Goal: Find specific page/section: Find specific page/section

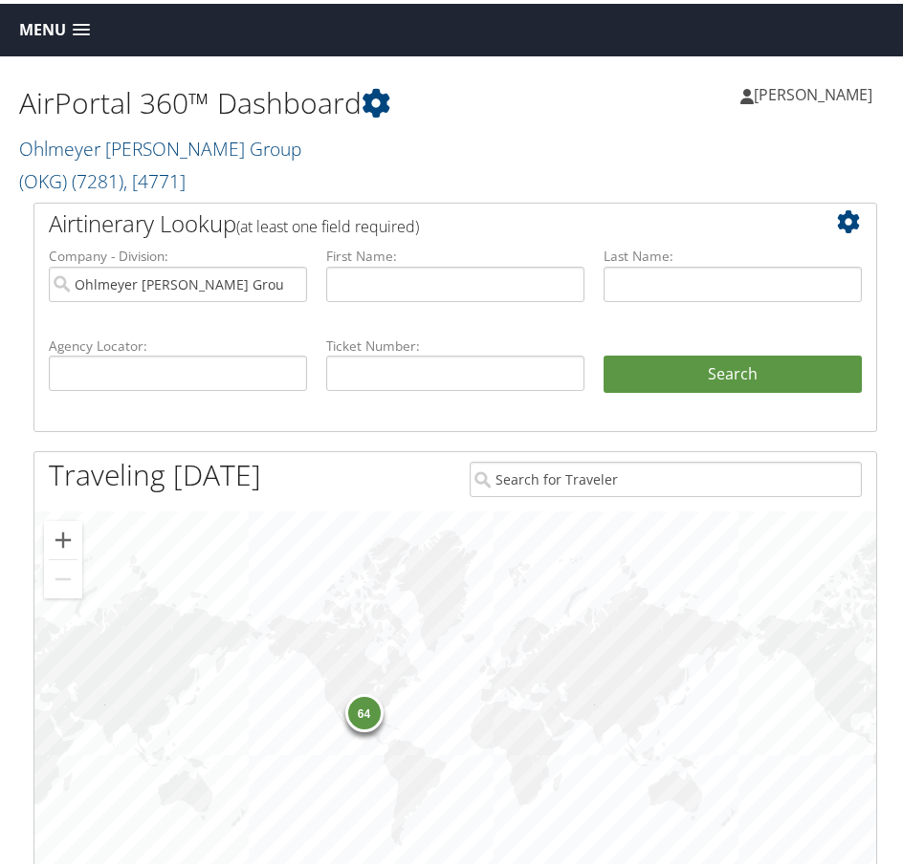
click at [82, 25] on span at bounding box center [81, 26] width 17 height 13
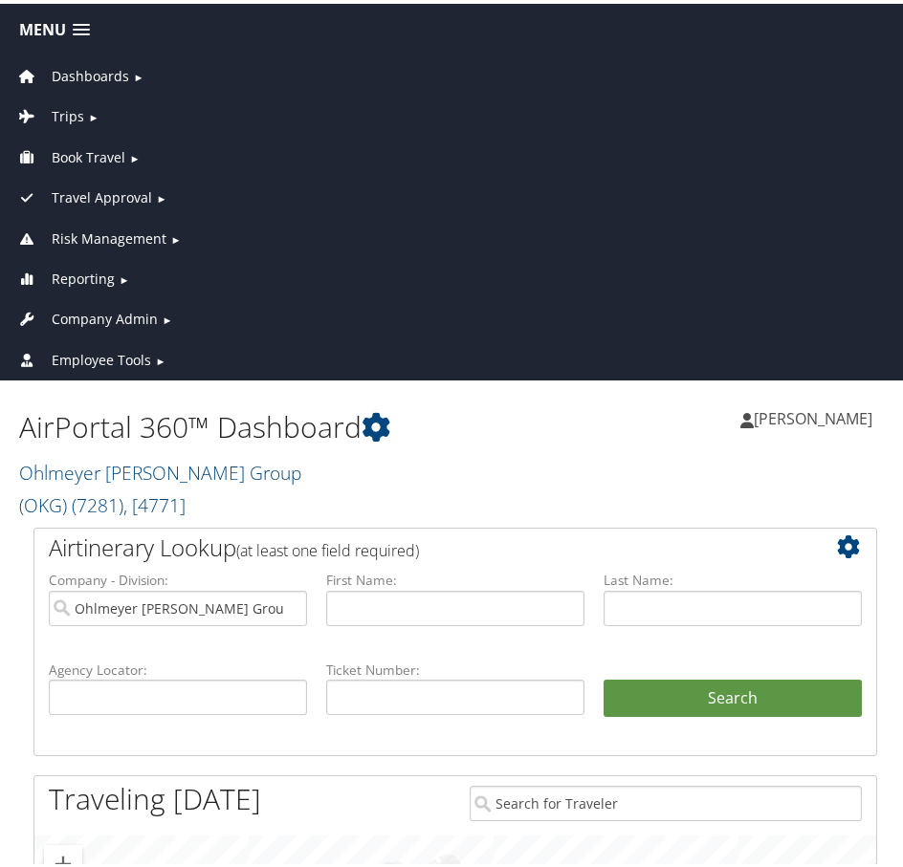
click at [120, 314] on span "Company Admin" at bounding box center [105, 315] width 106 height 21
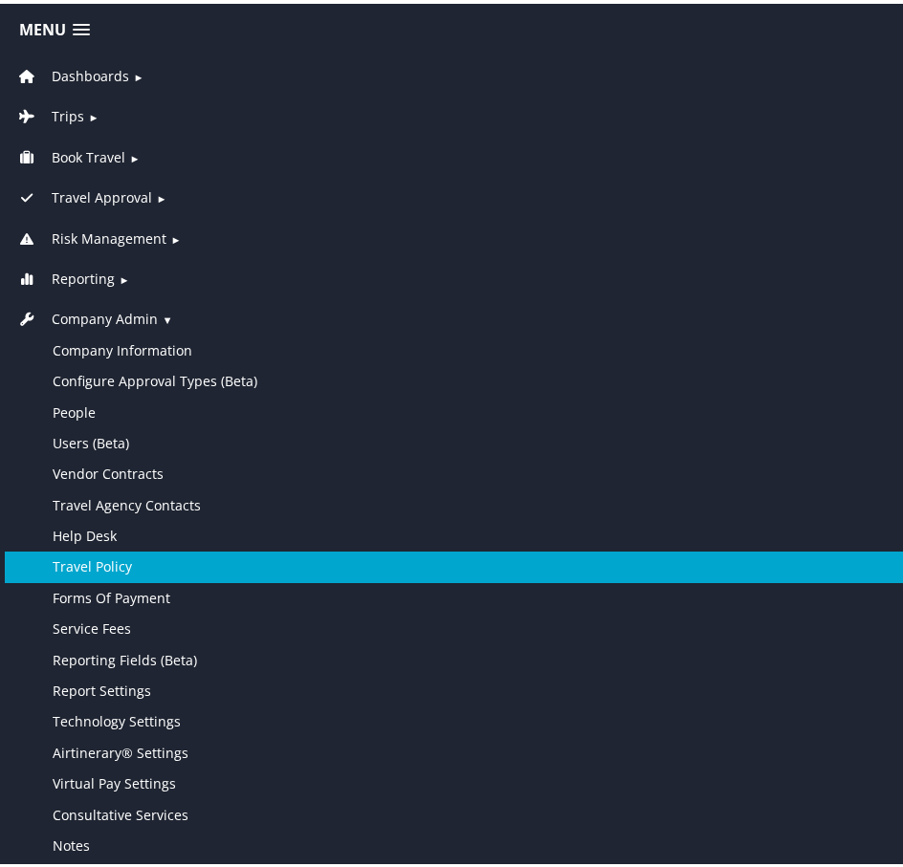
click at [115, 565] on link "Travel Policy" at bounding box center [455, 563] width 901 height 31
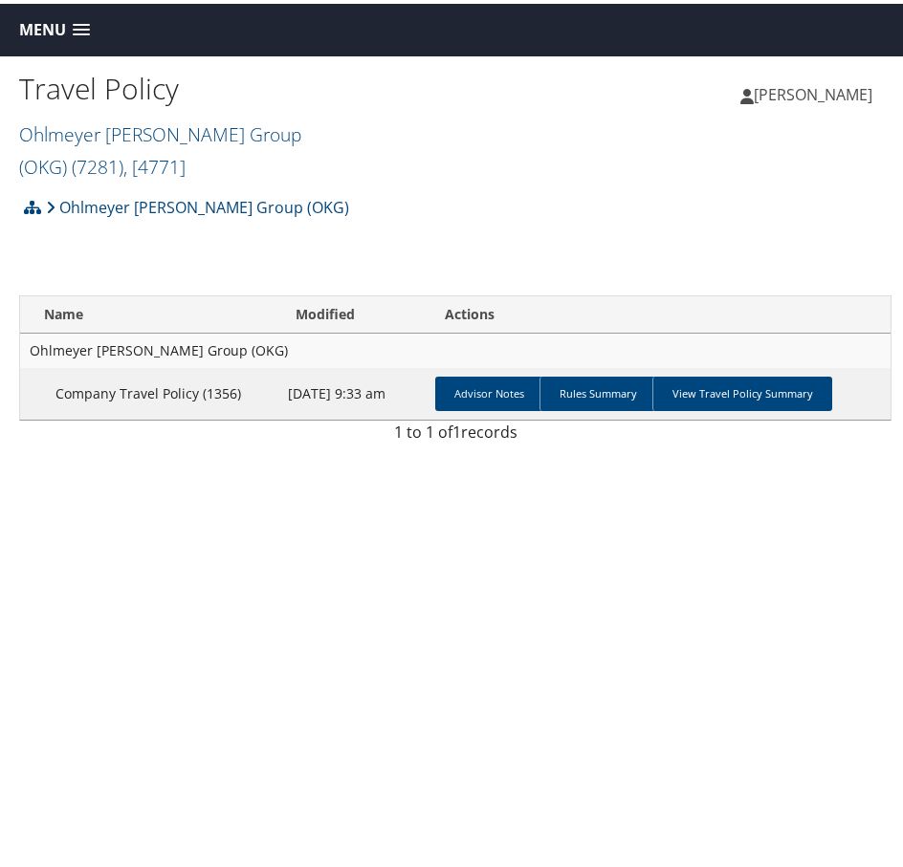
click at [439, 130] on h2 "Ohlmeyer Kusserow Group (OKG) ( 7281 ) , [ 4771 ]" at bounding box center [237, 145] width 436 height 64
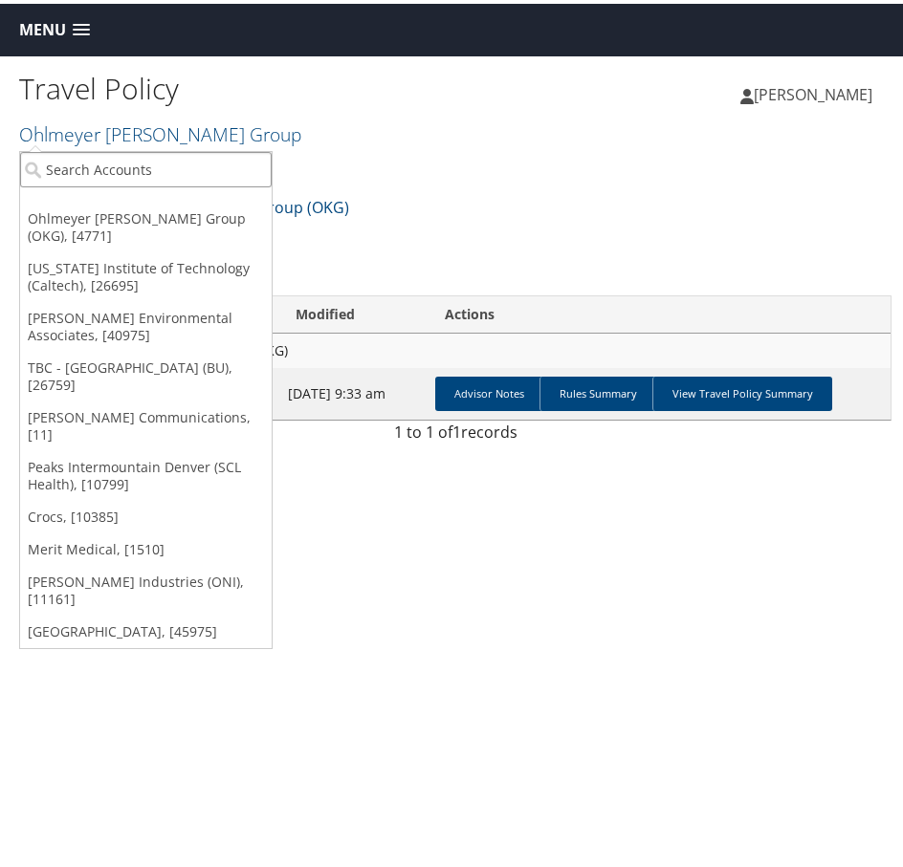
click at [130, 172] on input "search" at bounding box center [145, 165] width 251 height 35
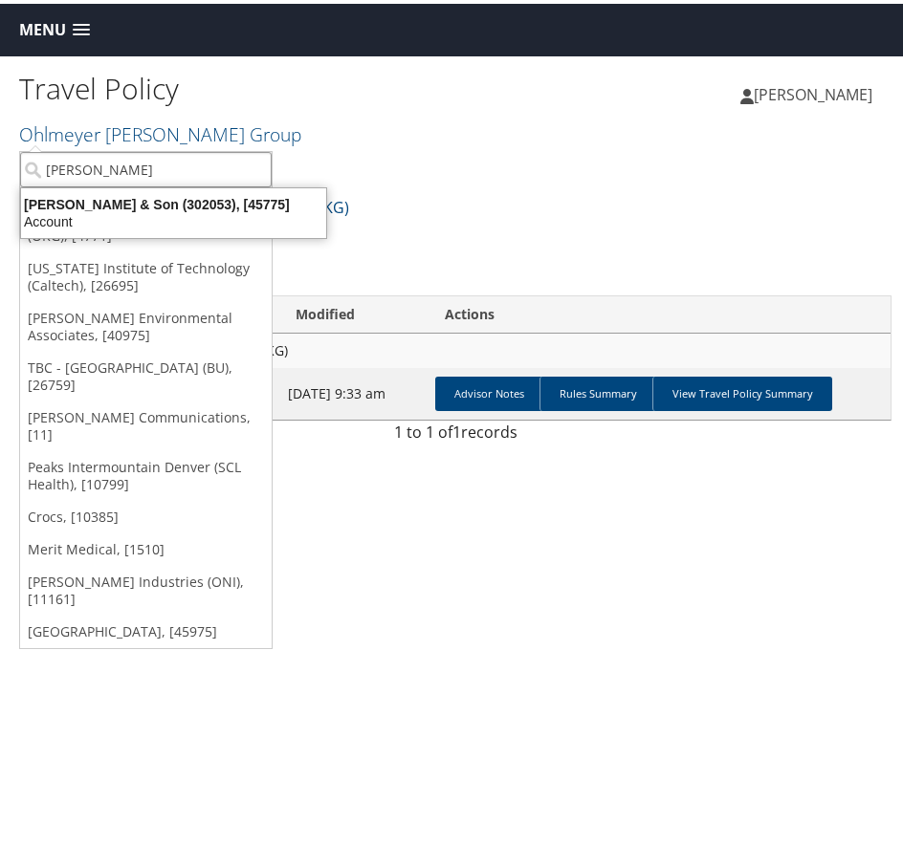
type input "ch guenther"
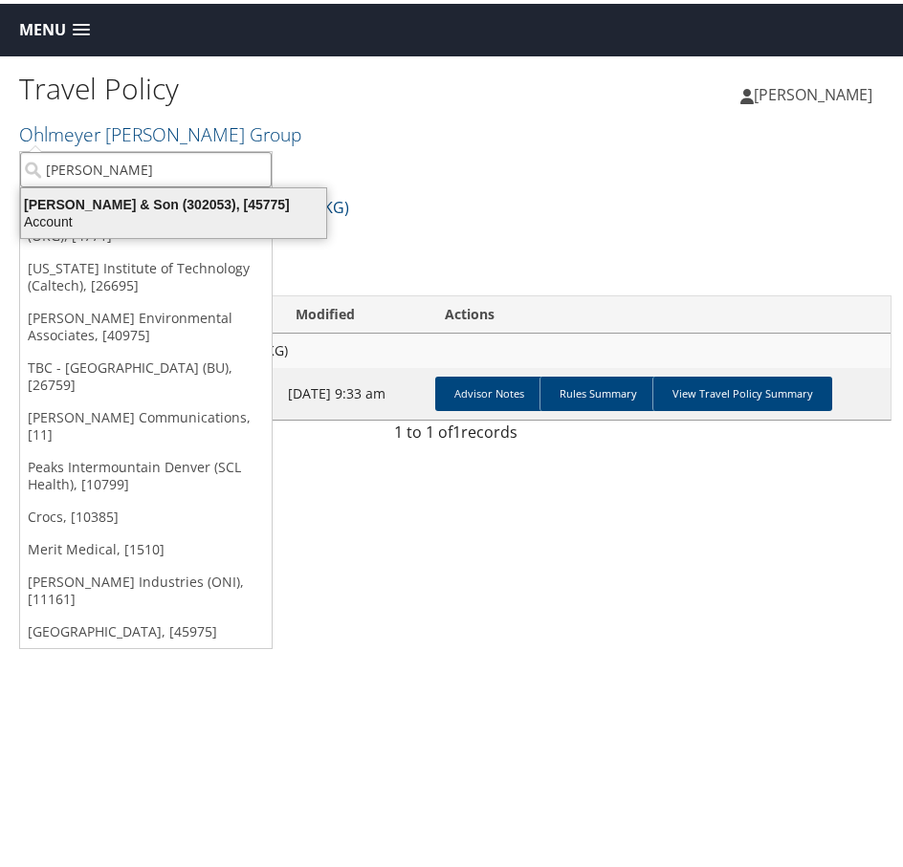
click at [117, 198] on div "CH Guenther & Son (302053), [45775]" at bounding box center [174, 200] width 328 height 17
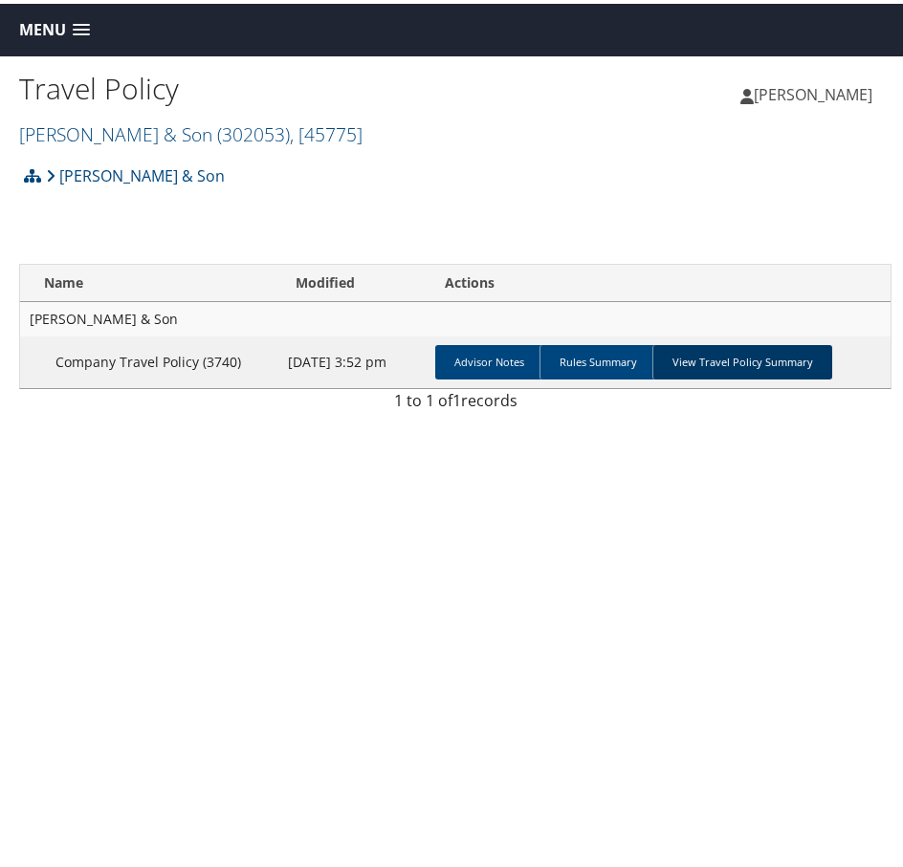
click at [746, 346] on link "View Travel Policy Summary" at bounding box center [742, 358] width 180 height 34
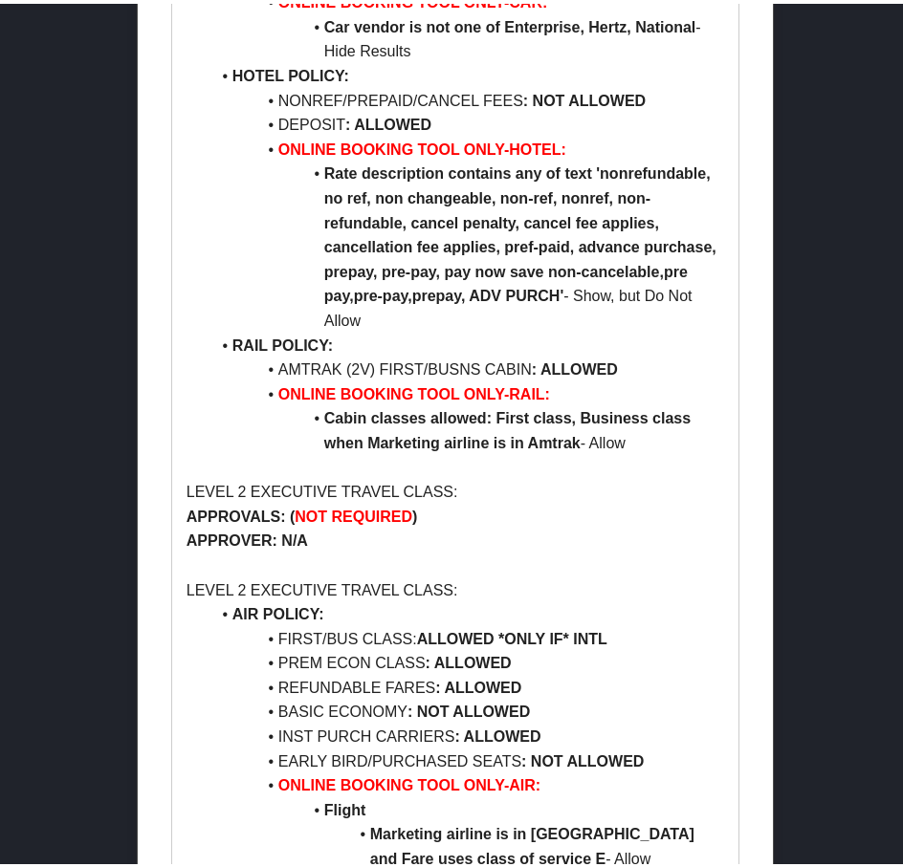
scroll to position [800, 0]
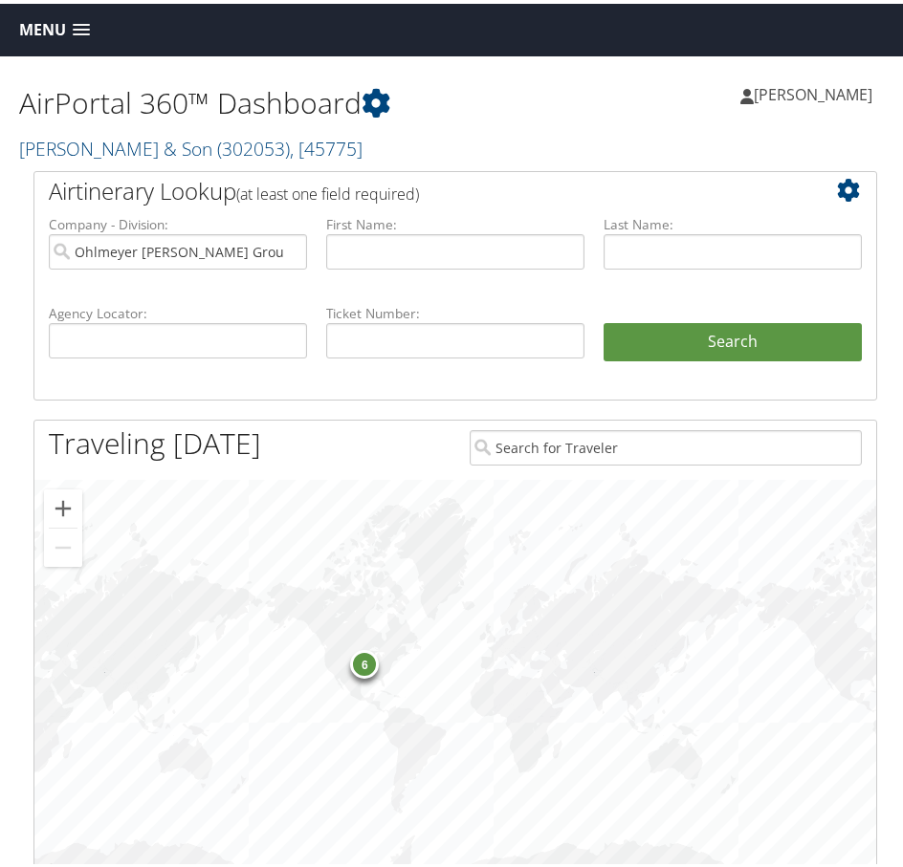
click at [80, 20] on span at bounding box center [81, 26] width 17 height 13
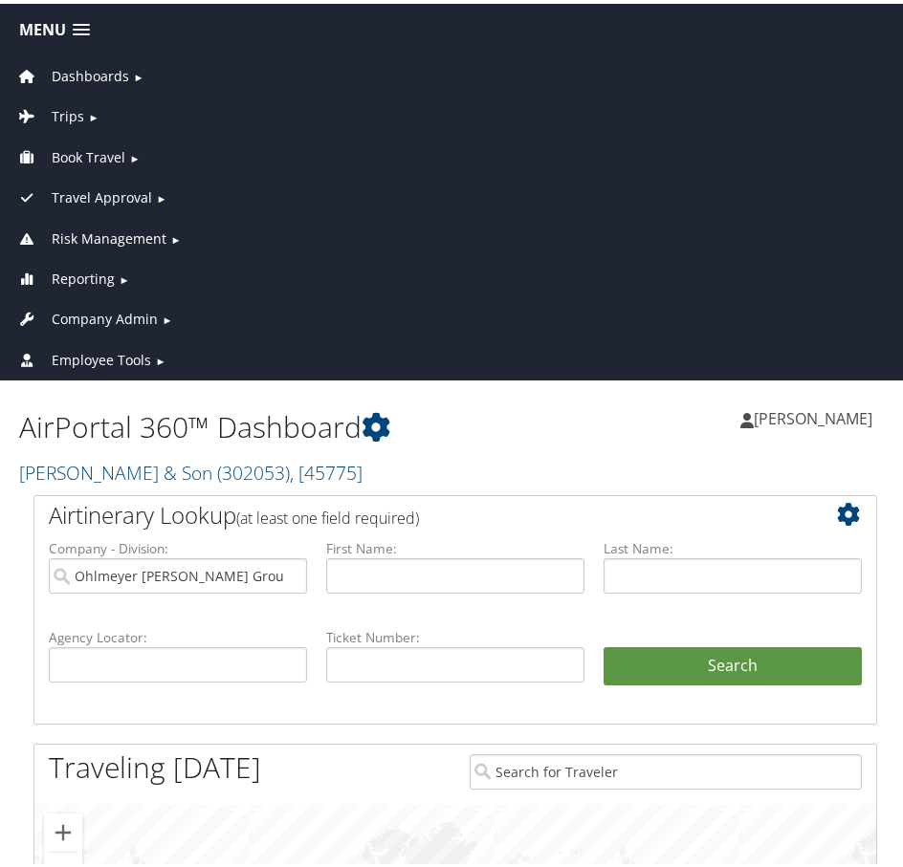
click at [118, 310] on span "Company Admin" at bounding box center [105, 315] width 106 height 21
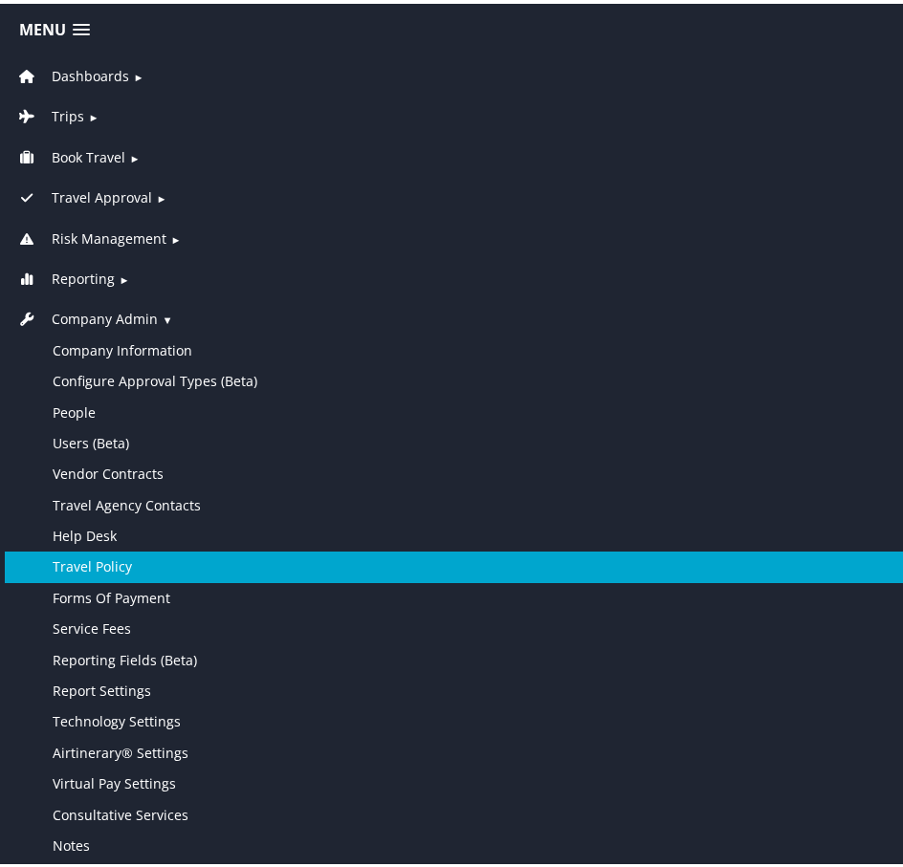
click at [103, 564] on link "Travel Policy" at bounding box center [455, 563] width 901 height 31
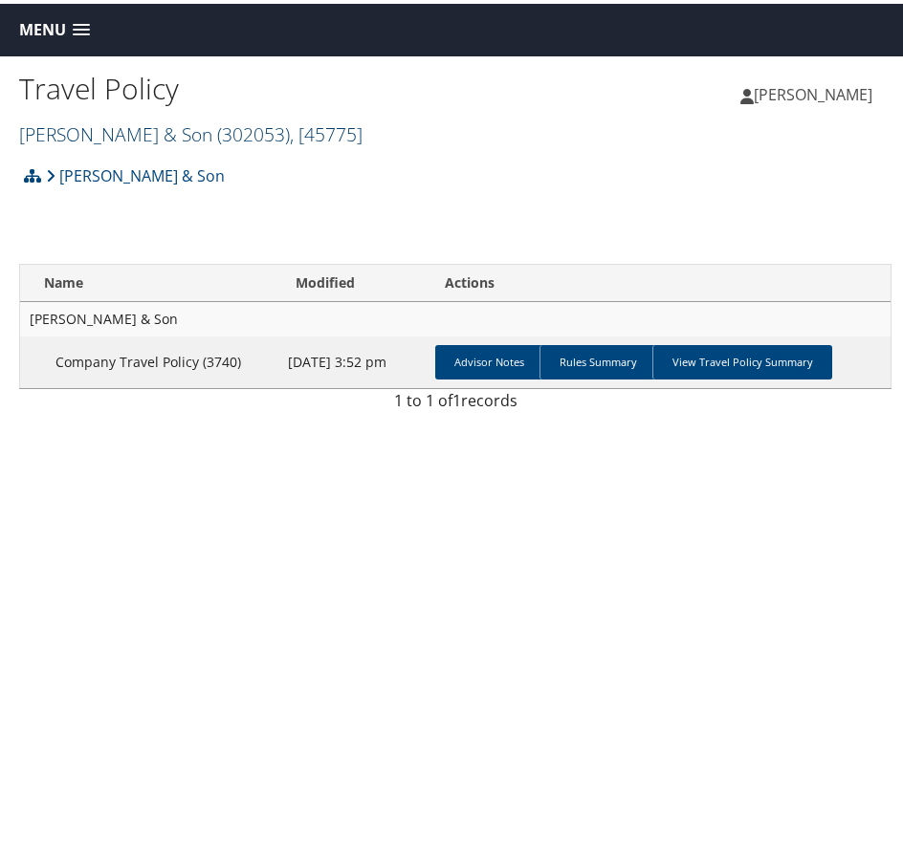
click at [290, 127] on span ", [ 45775 ]" at bounding box center [326, 131] width 73 height 26
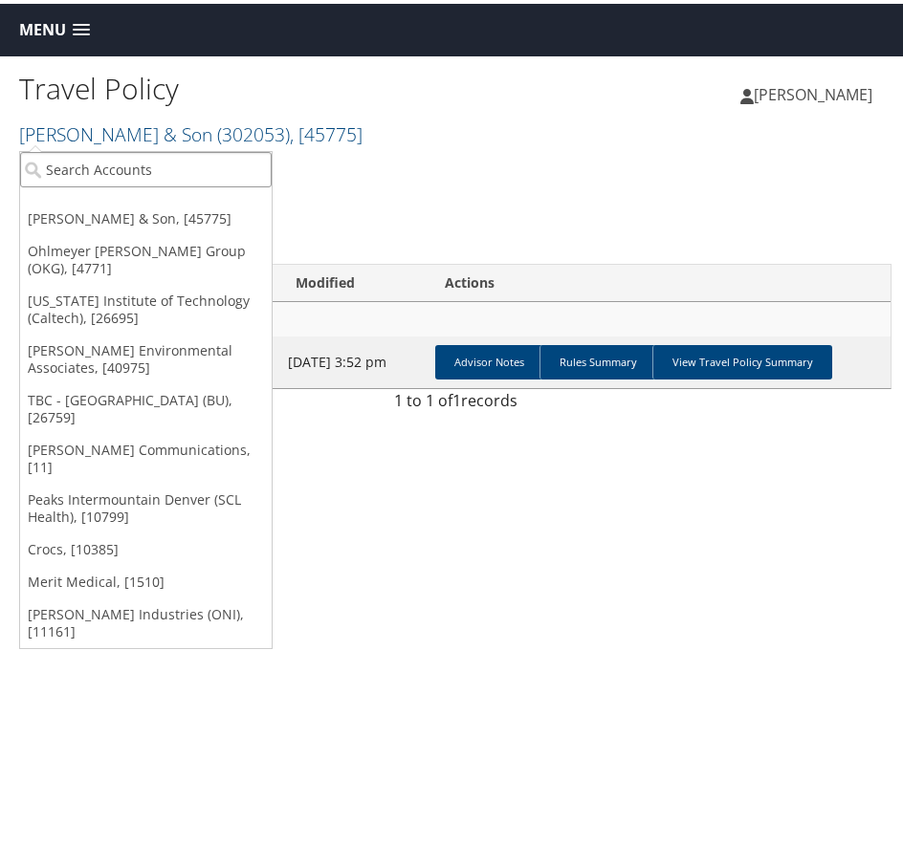
drag, startPoint x: 207, startPoint y: 173, endPoint x: -55, endPoint y: 208, distance: 264.4
click at [0, 208] on html "Menu Dashboards ► AirPortal 360™ (Manager) AirPortal 360™ (Agent) My Travel Das…" at bounding box center [455, 433] width 910 height 867
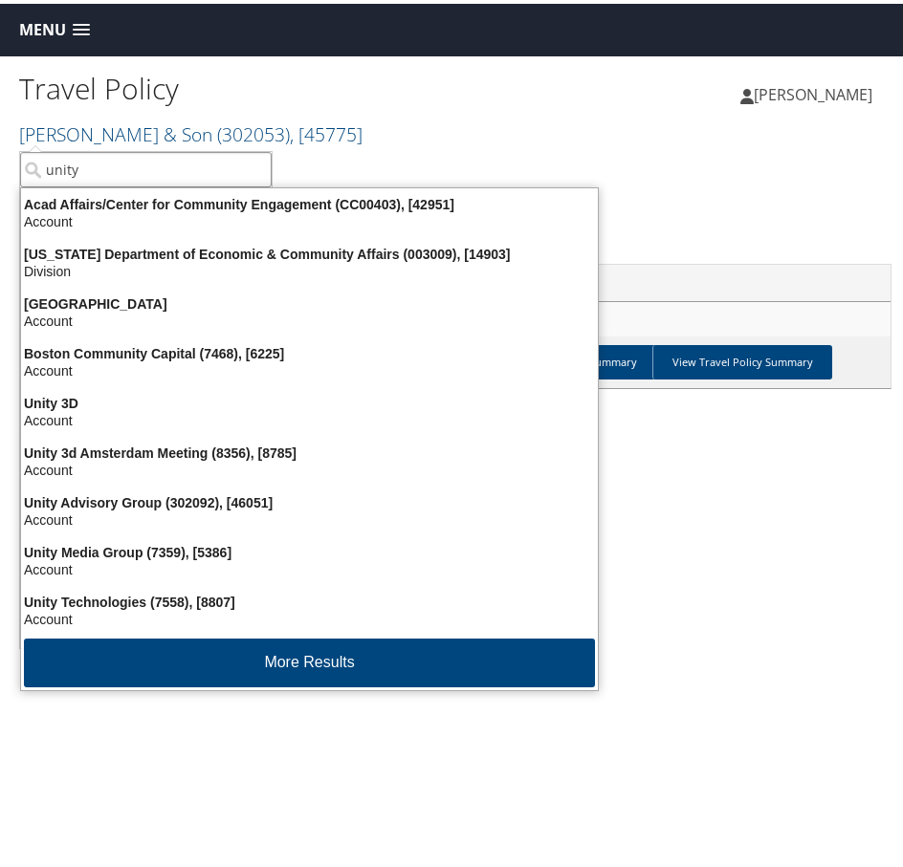
type input "unity"
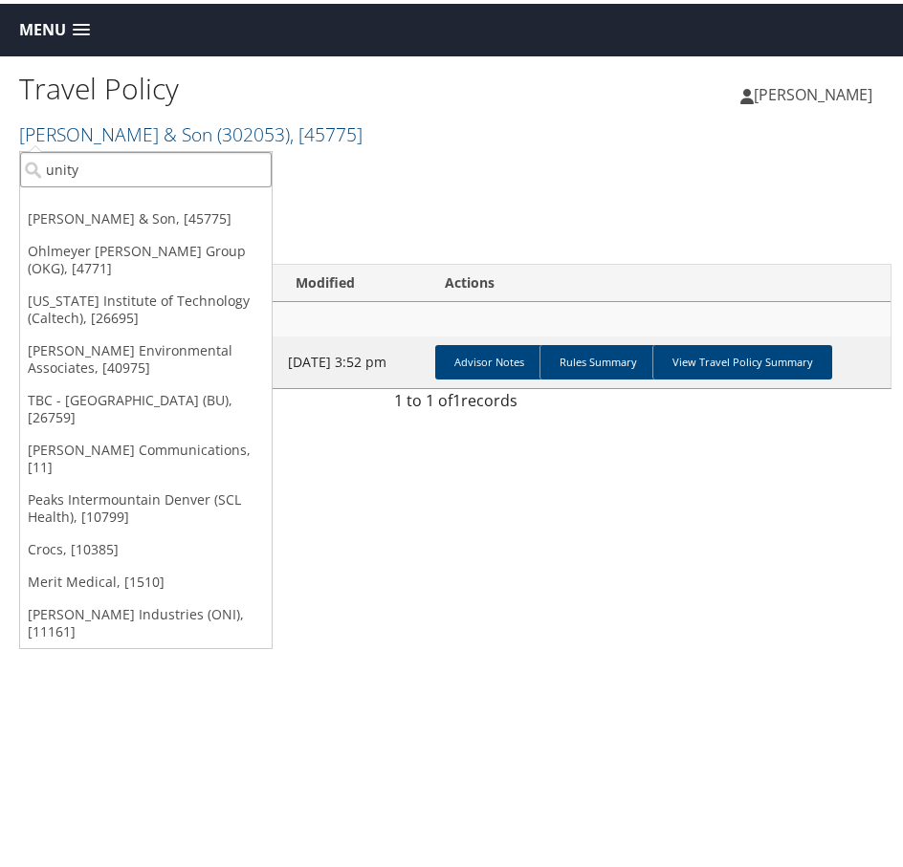
click at [99, 168] on input "unity" at bounding box center [145, 165] width 251 height 35
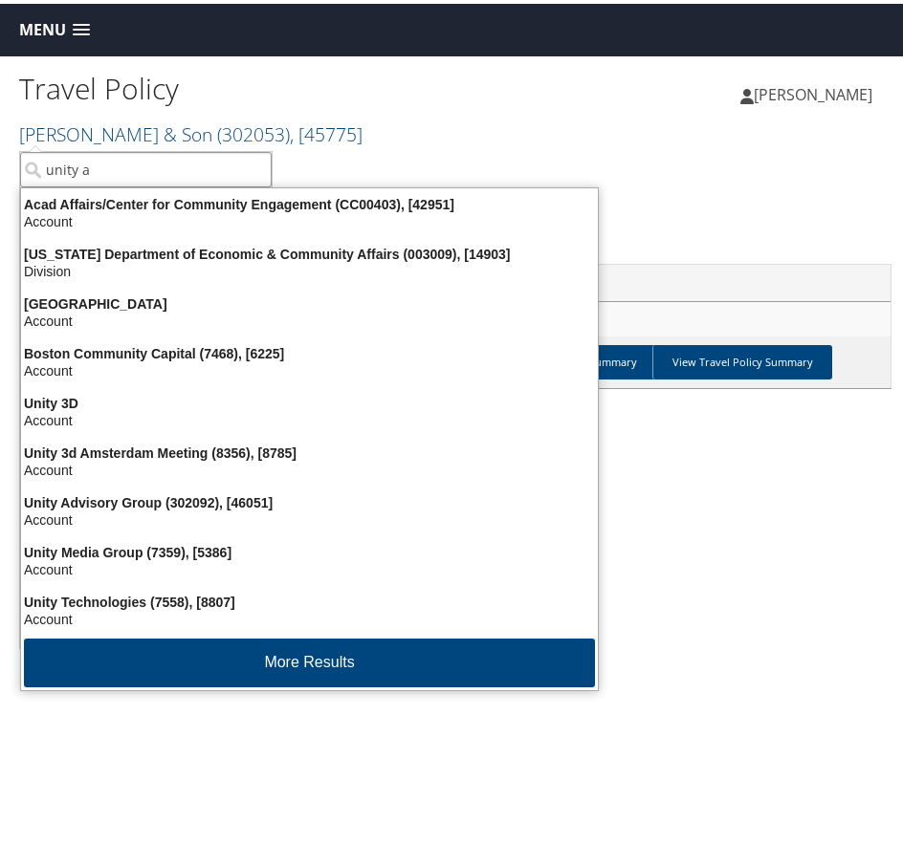
type input "unity ad"
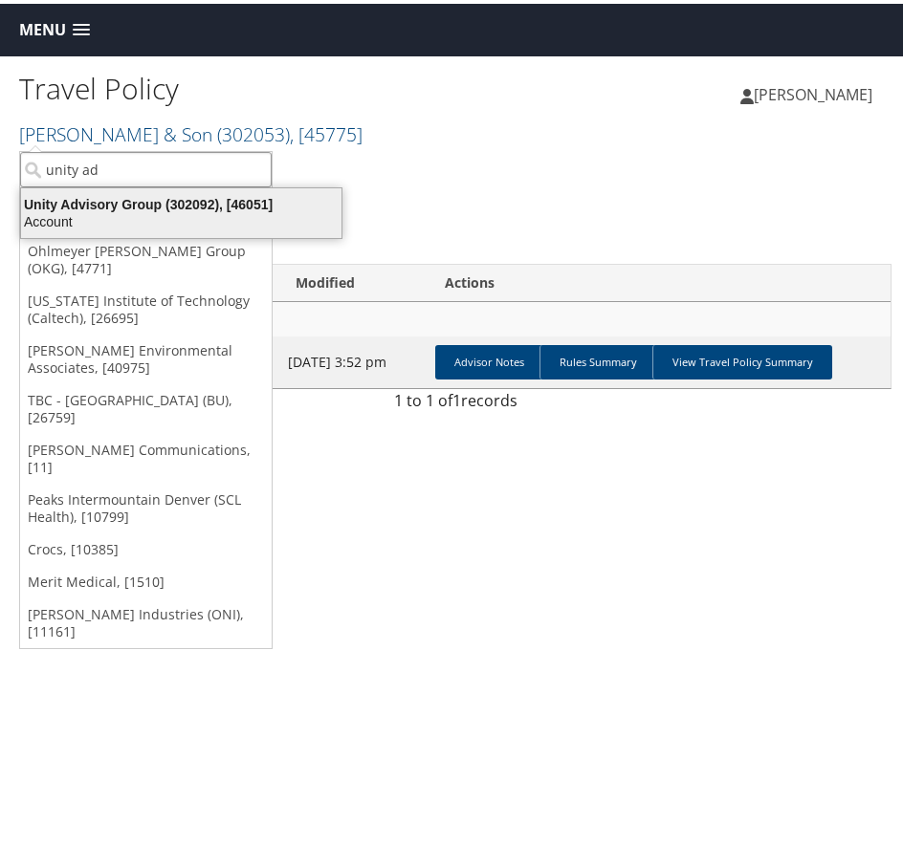
click at [97, 197] on div "Unity Advisory Group (302092), [46051]" at bounding box center [181, 200] width 343 height 17
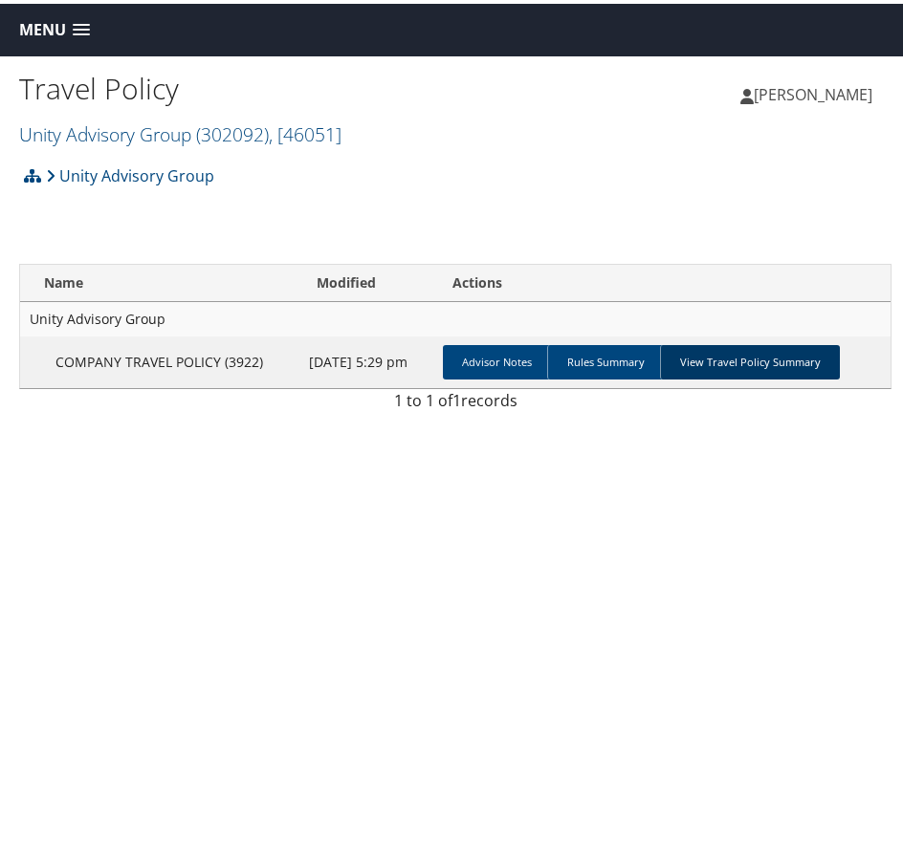
click at [744, 363] on link "View Travel Policy Summary" at bounding box center [750, 358] width 180 height 34
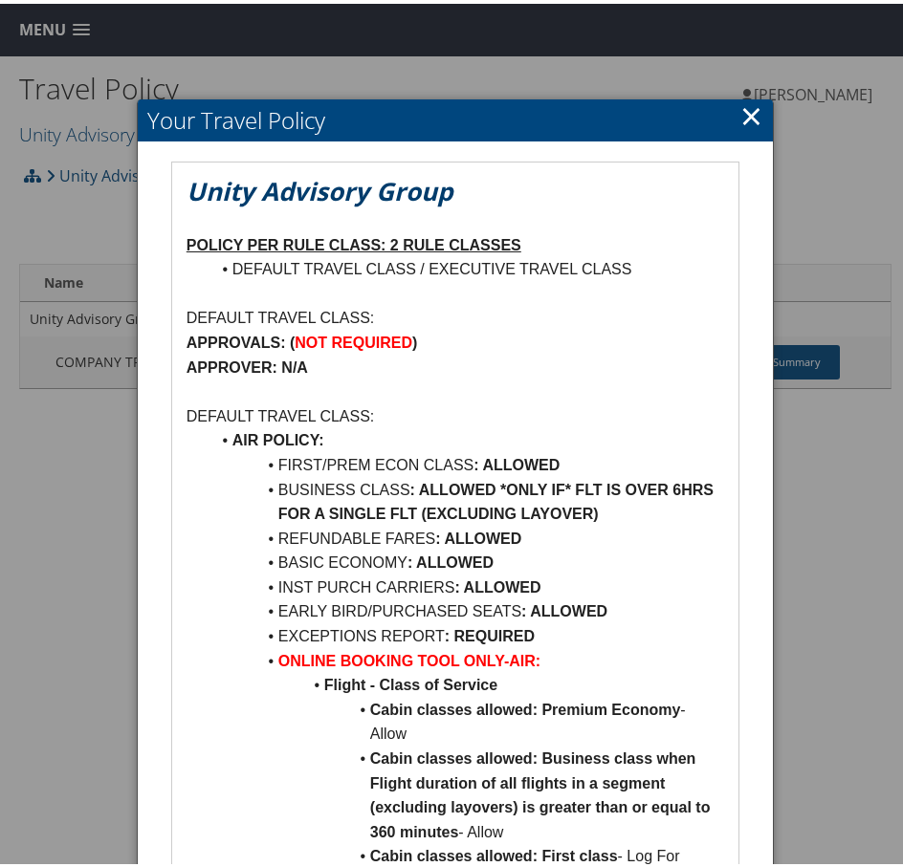
click at [749, 110] on link "×" at bounding box center [751, 112] width 22 height 38
